Goal: Transaction & Acquisition: Download file/media

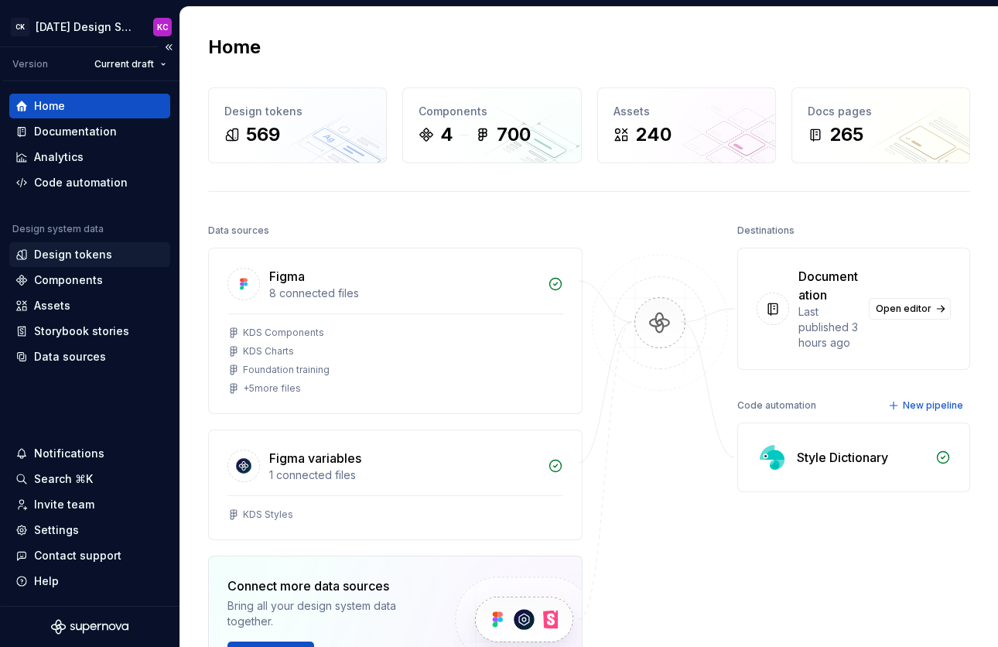
click at [62, 250] on div "Design tokens" at bounding box center [73, 254] width 78 height 15
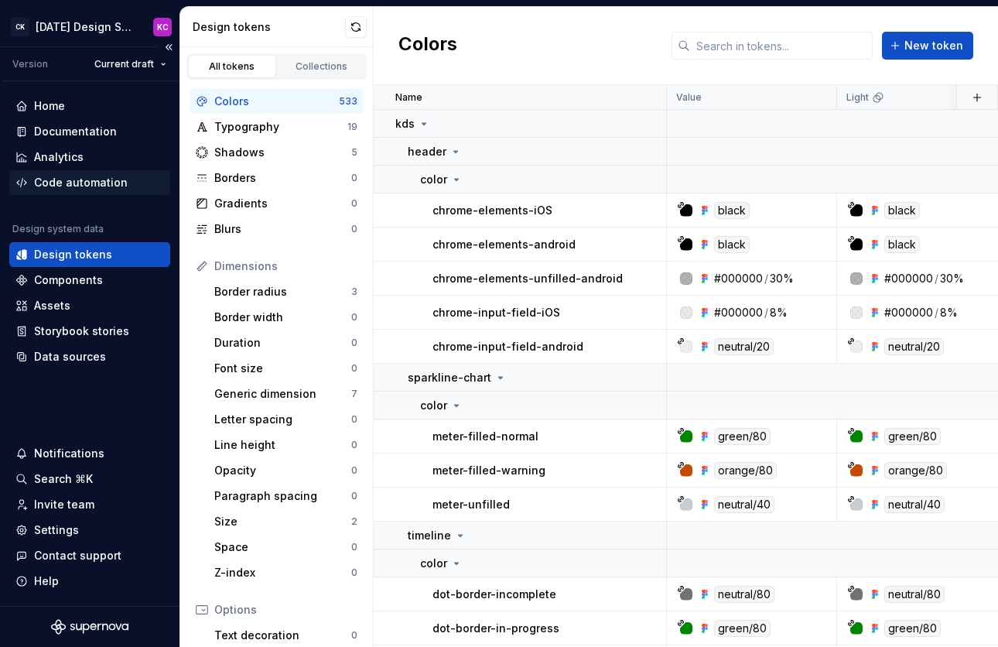
click at [75, 183] on div "Code automation" at bounding box center [81, 182] width 94 height 15
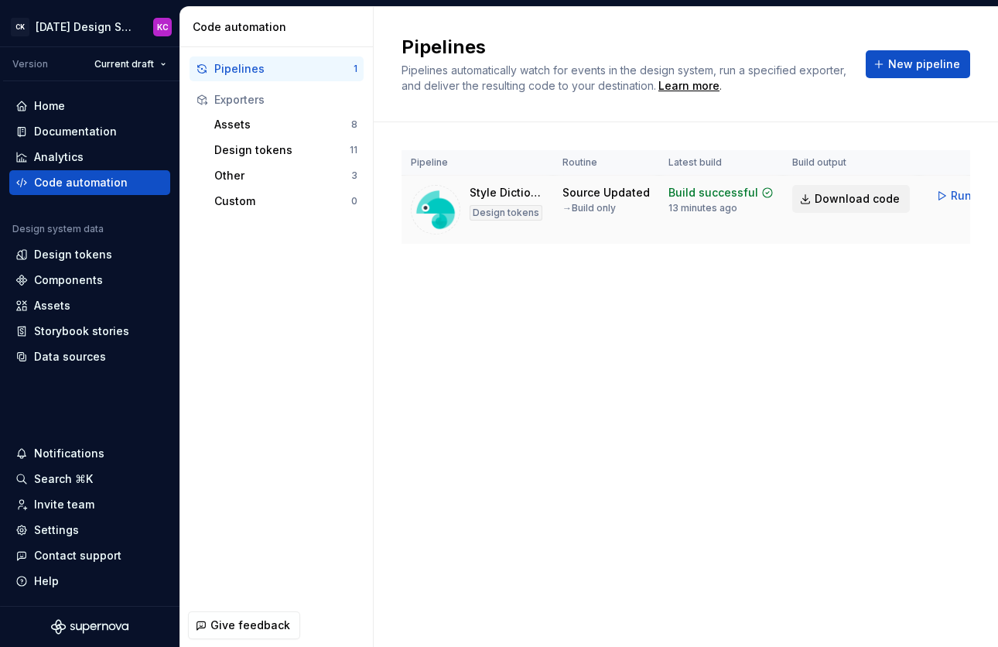
click at [823, 200] on span "Download code" at bounding box center [857, 198] width 85 height 15
